Goal: Find specific page/section: Find specific page/section

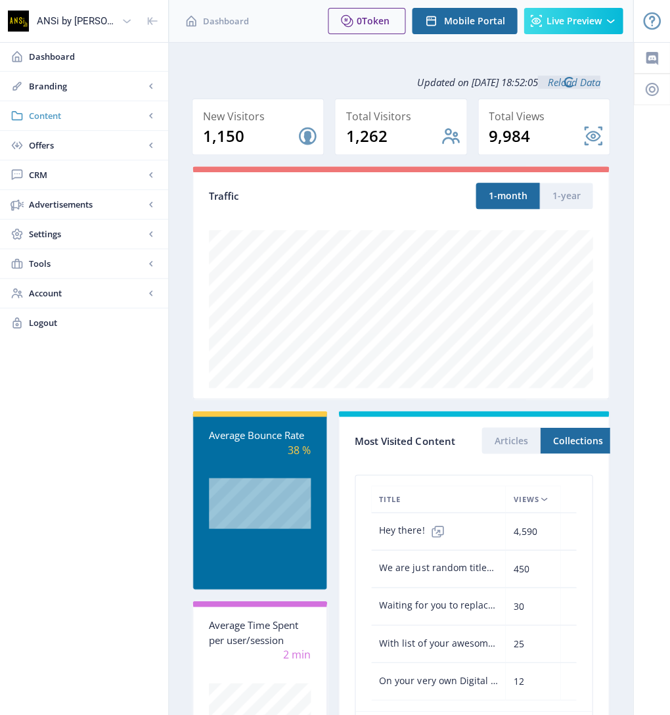
click at [104, 114] on span "Content" at bounding box center [87, 115] width 116 height 13
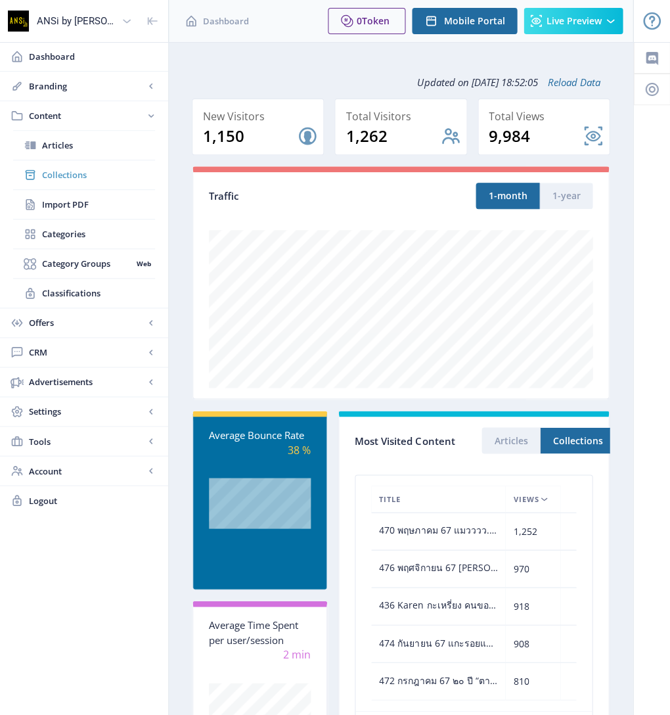
click at [72, 173] on span "Collections" at bounding box center [98, 174] width 113 height 13
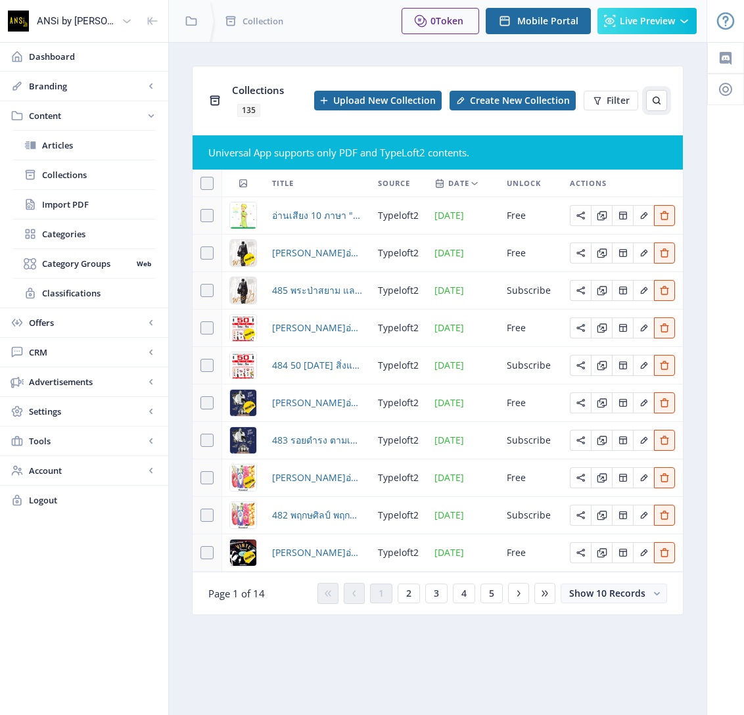
click at [657, 95] on icon at bounding box center [656, 100] width 11 height 11
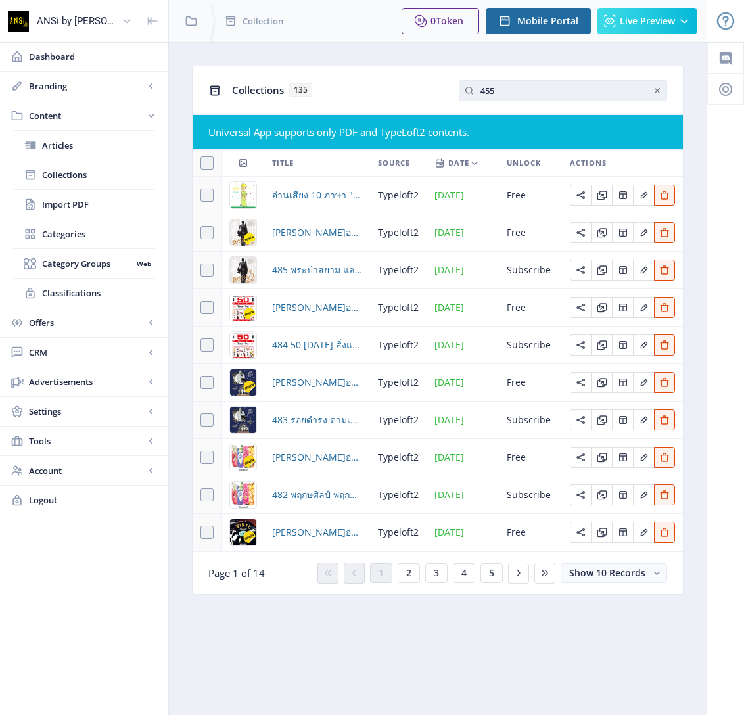
type input "455"
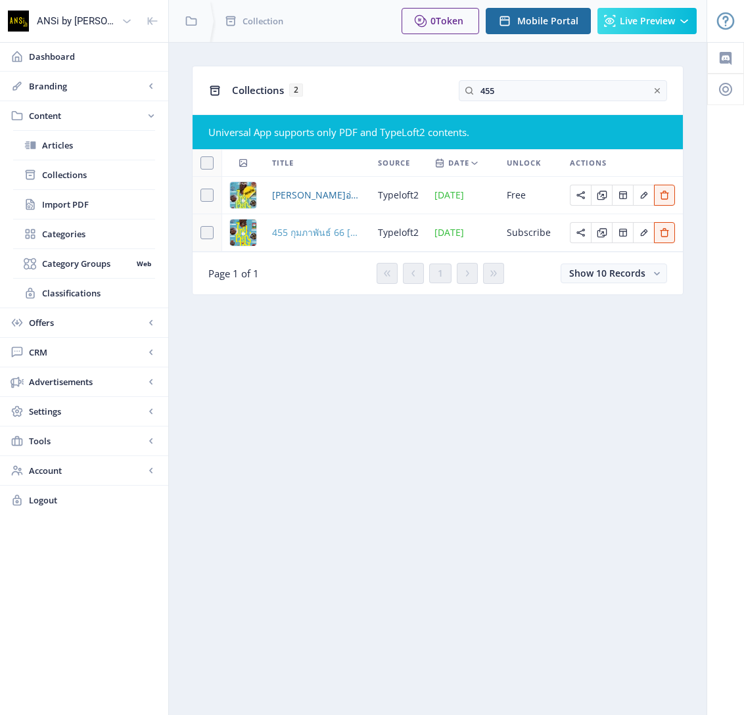
click at [310, 226] on span "455 กุมภาพันธ์ 66 [PERSON_NAME]รส หมัก ดอง ของ เค็ม" at bounding box center [317, 233] width 90 height 16
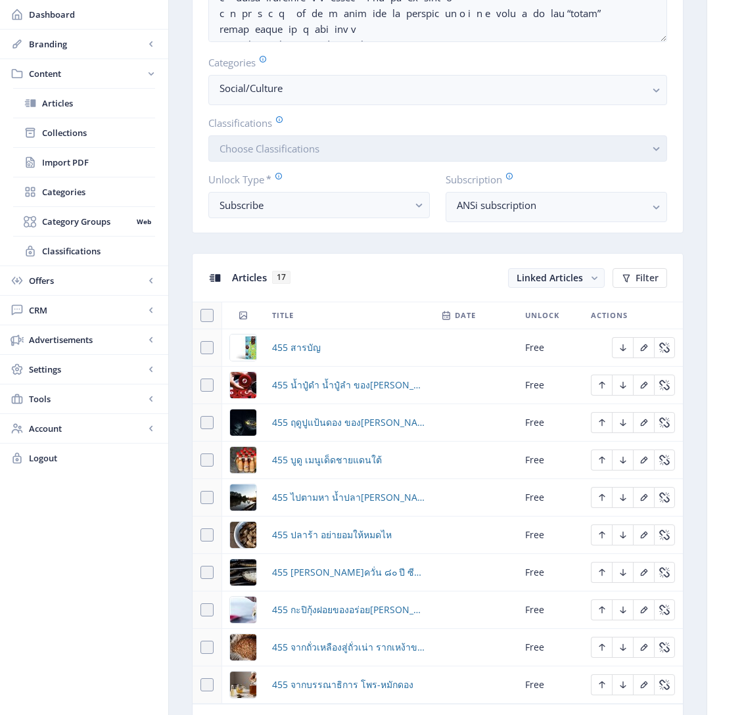
scroll to position [386, 0]
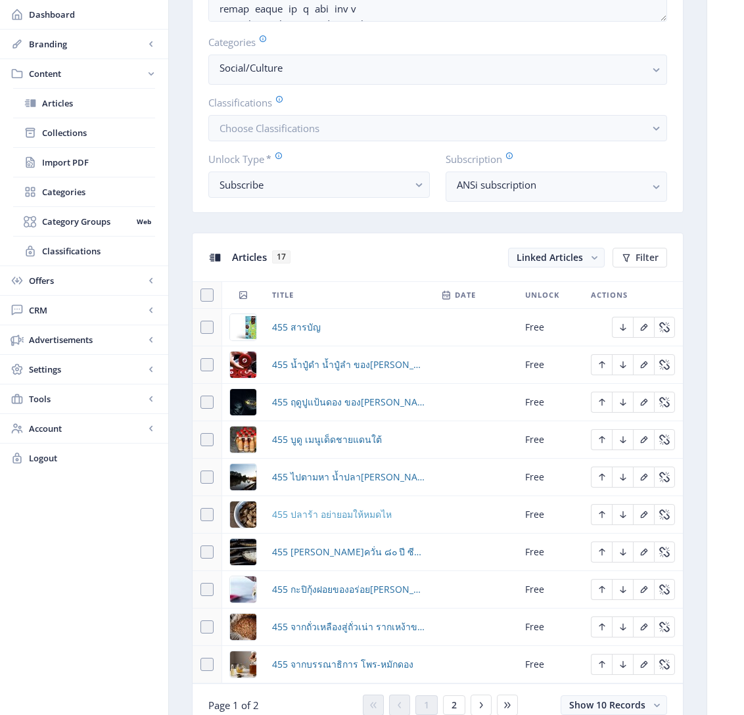
click at [346, 507] on span "455 ปลาร้า อย่ายอมให้หมดไห" at bounding box center [332, 515] width 120 height 16
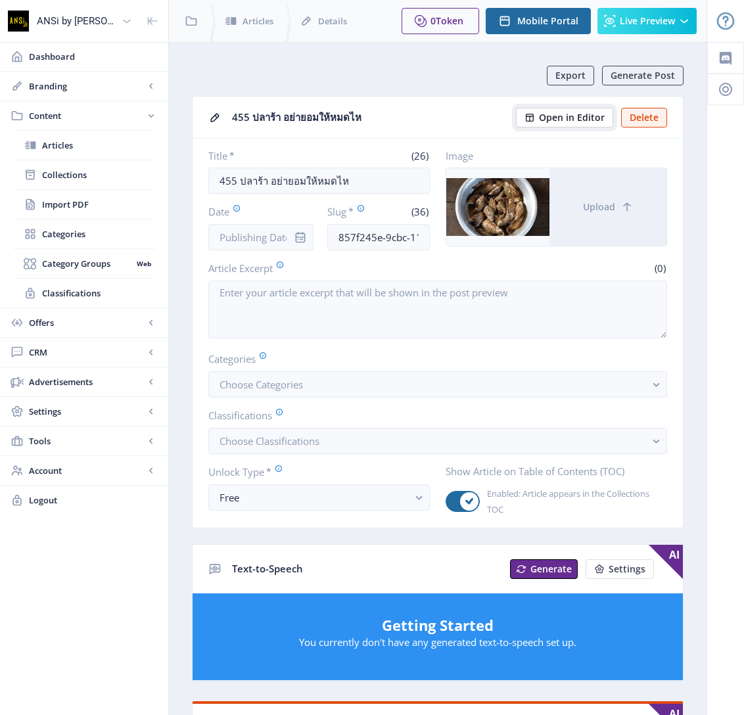
click at [552, 118] on span "Open in Editor" at bounding box center [572, 117] width 66 height 11
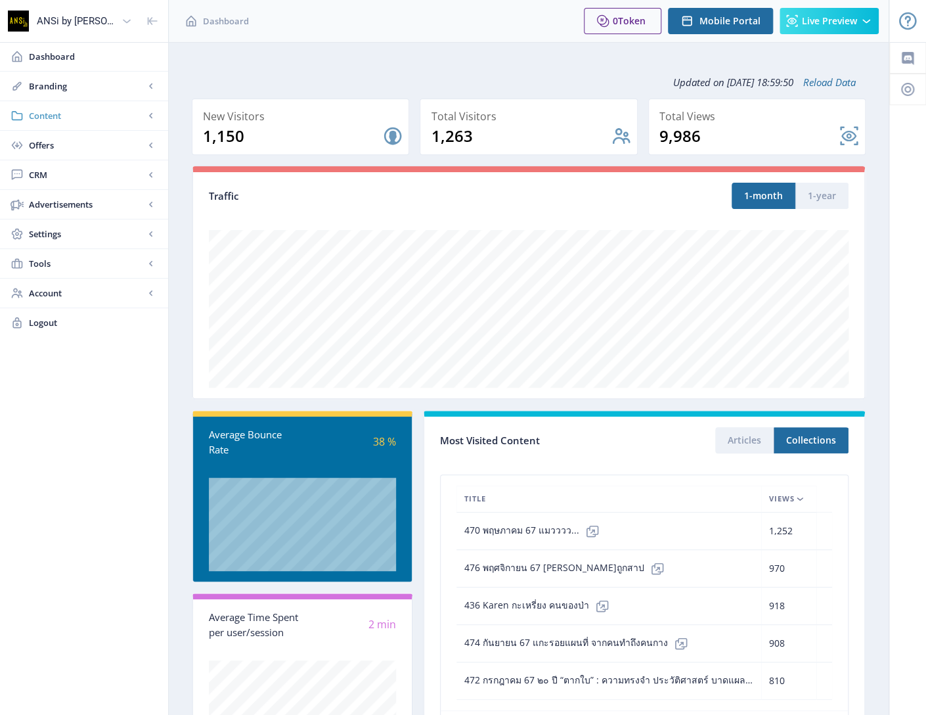
click at [110, 117] on span "Content" at bounding box center [87, 115] width 116 height 13
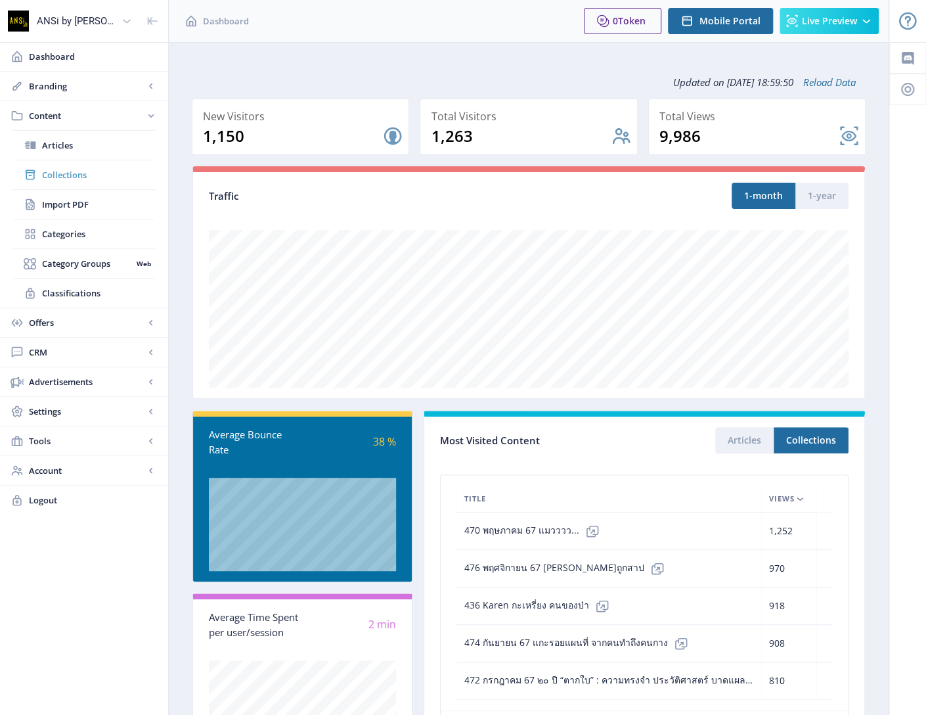
click at [69, 179] on span "Collections" at bounding box center [98, 174] width 113 height 13
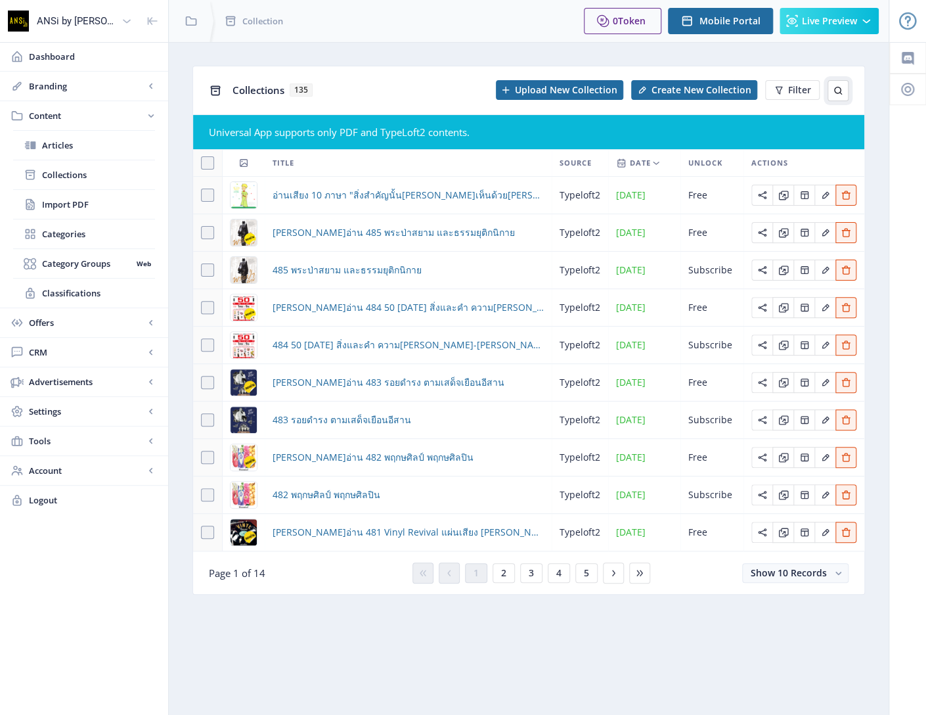
click at [840, 95] on button at bounding box center [838, 90] width 21 height 21
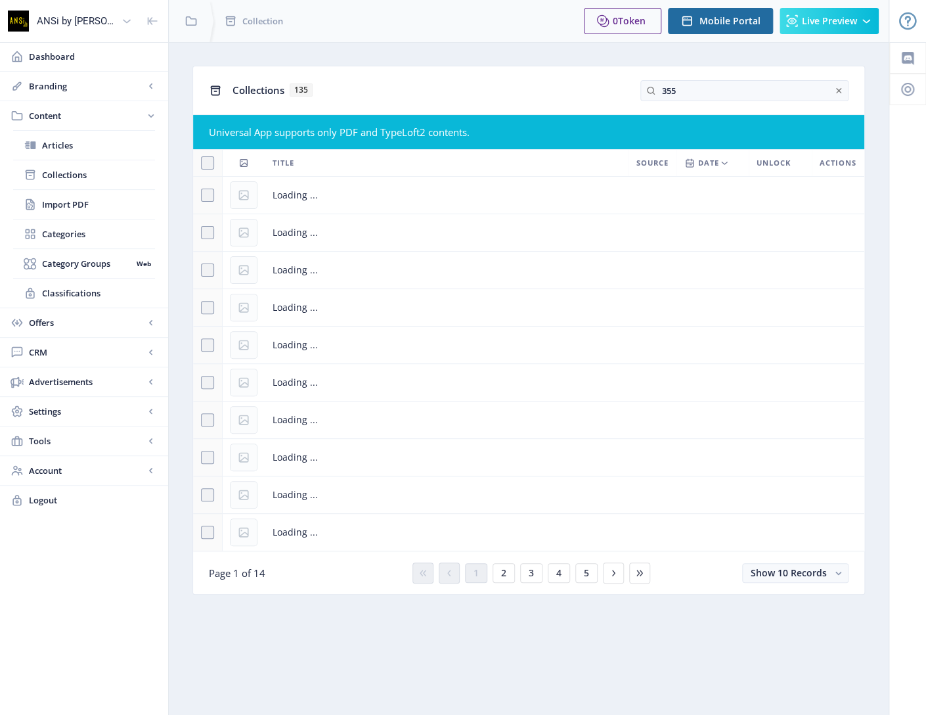
type input "355"
